Goal: Information Seeking & Learning: Learn about a topic

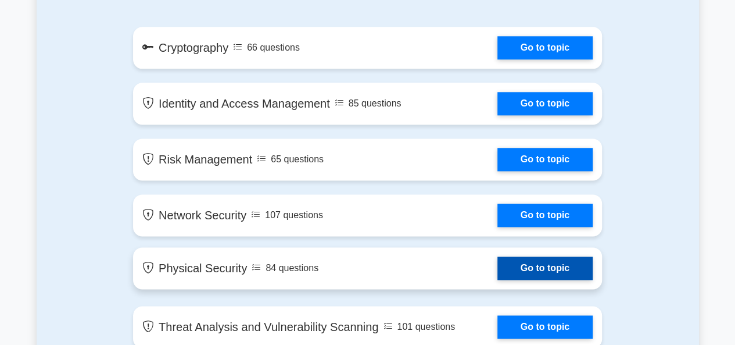
scroll to position [755, 0]
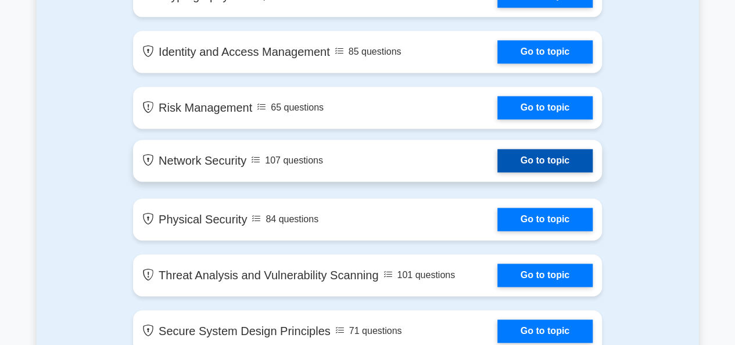
click at [497, 167] on link "Go to topic" at bounding box center [544, 160] width 95 height 23
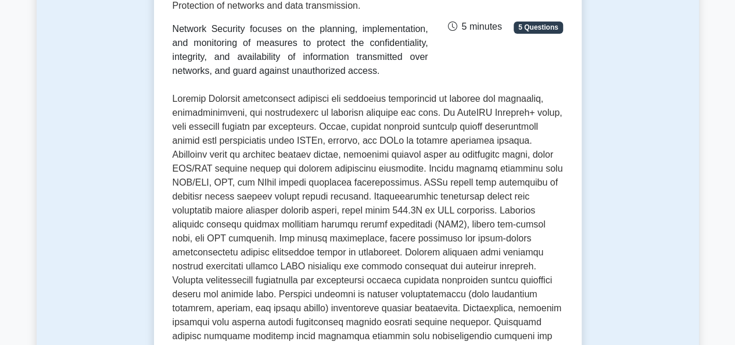
scroll to position [127, 0]
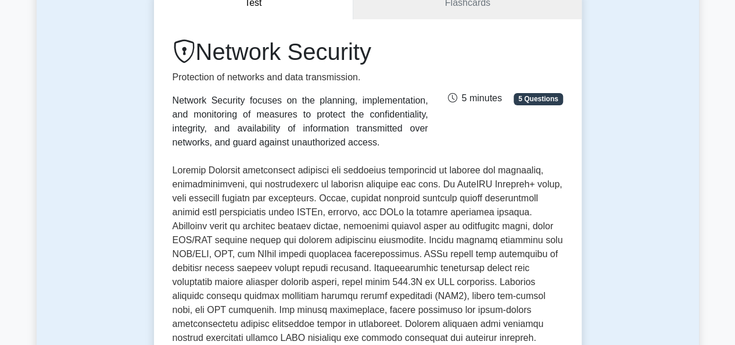
drag, startPoint x: 493, startPoint y: 55, endPoint x: 517, endPoint y: 137, distance: 85.5
click at [493, 54] on div "Network Security Protection of networks and data transmission. Network Security…" at bounding box center [368, 94] width 404 height 112
click at [510, 101] on div "Network Security Protection of networks and data transmission. Network Security…" at bounding box center [368, 94] width 404 height 112
click at [507, 44] on div "Network Security Protection of networks and data transmission. Network Security…" at bounding box center [368, 94] width 404 height 112
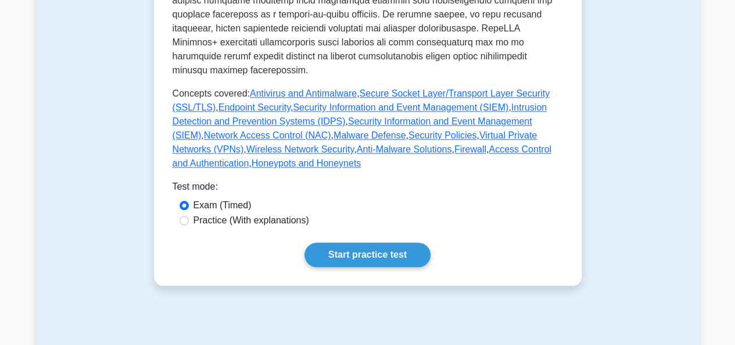
scroll to position [475, 0]
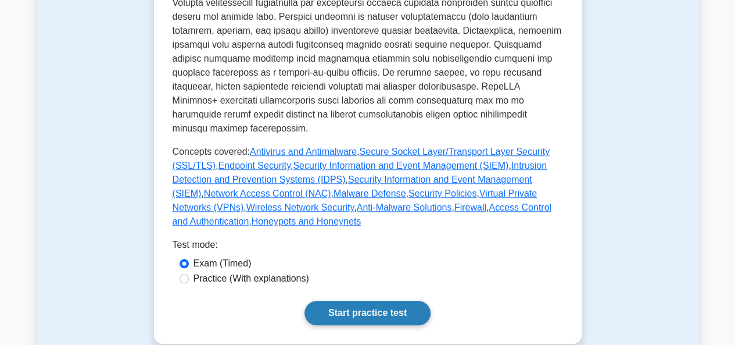
click at [364, 300] on link "Start practice test" at bounding box center [367, 312] width 126 height 24
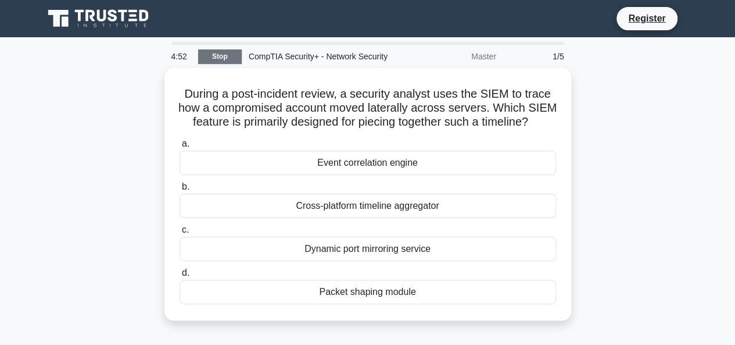
click at [224, 56] on link "Stop" at bounding box center [220, 56] width 44 height 15
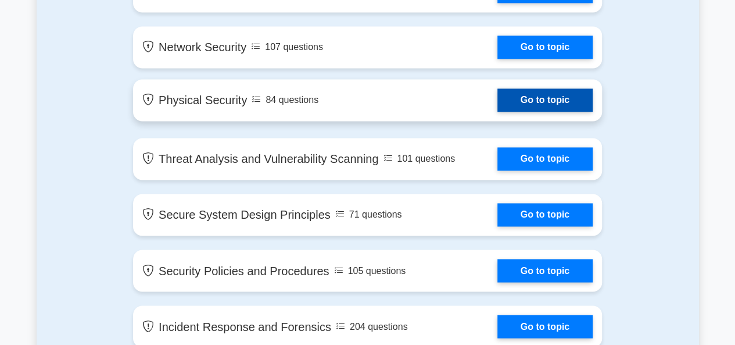
scroll to position [988, 0]
